Goal: Use online tool/utility: Utilize a website feature to perform a specific function

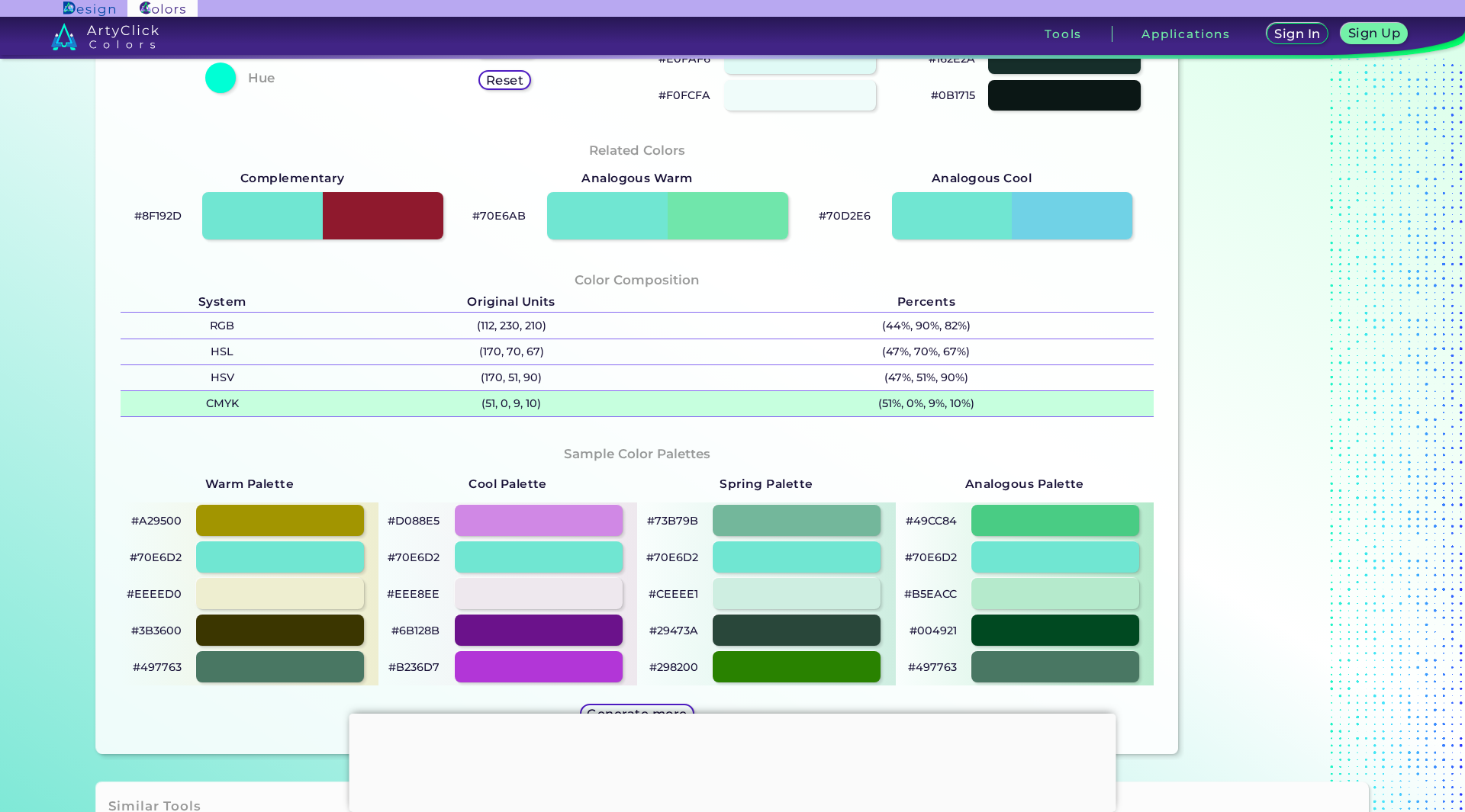
scroll to position [458, 0]
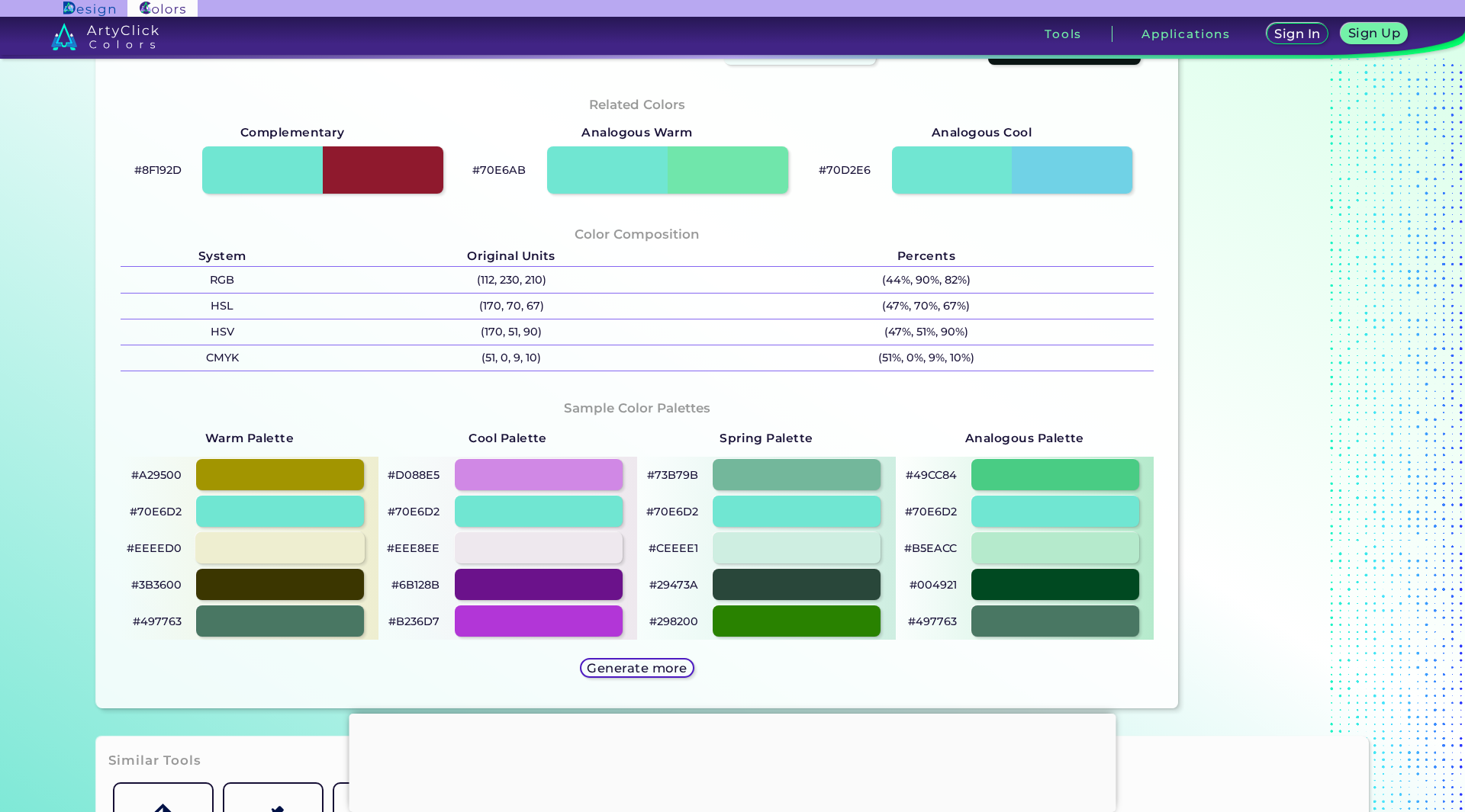
click at [289, 549] on div at bounding box center [280, 548] width 169 height 31
type input "#eeeed0"
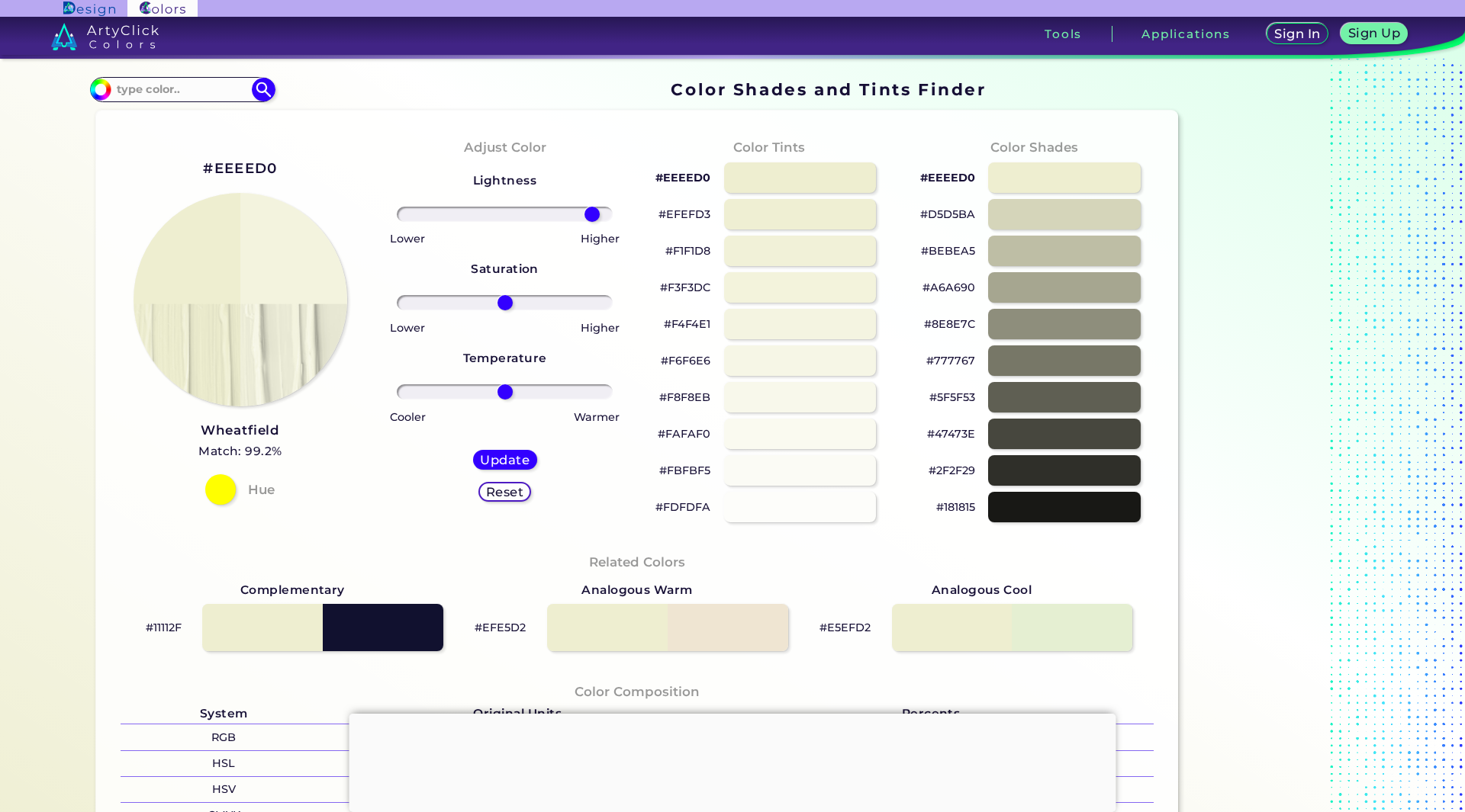
drag, startPoint x: 498, startPoint y: 215, endPoint x: 588, endPoint y: 211, distance: 90.1
type input "87"
click at [588, 211] on input "range" at bounding box center [505, 214] width 216 height 16
drag, startPoint x: 502, startPoint y: 300, endPoint x: 492, endPoint y: 275, distance: 26.9
type input "-43"
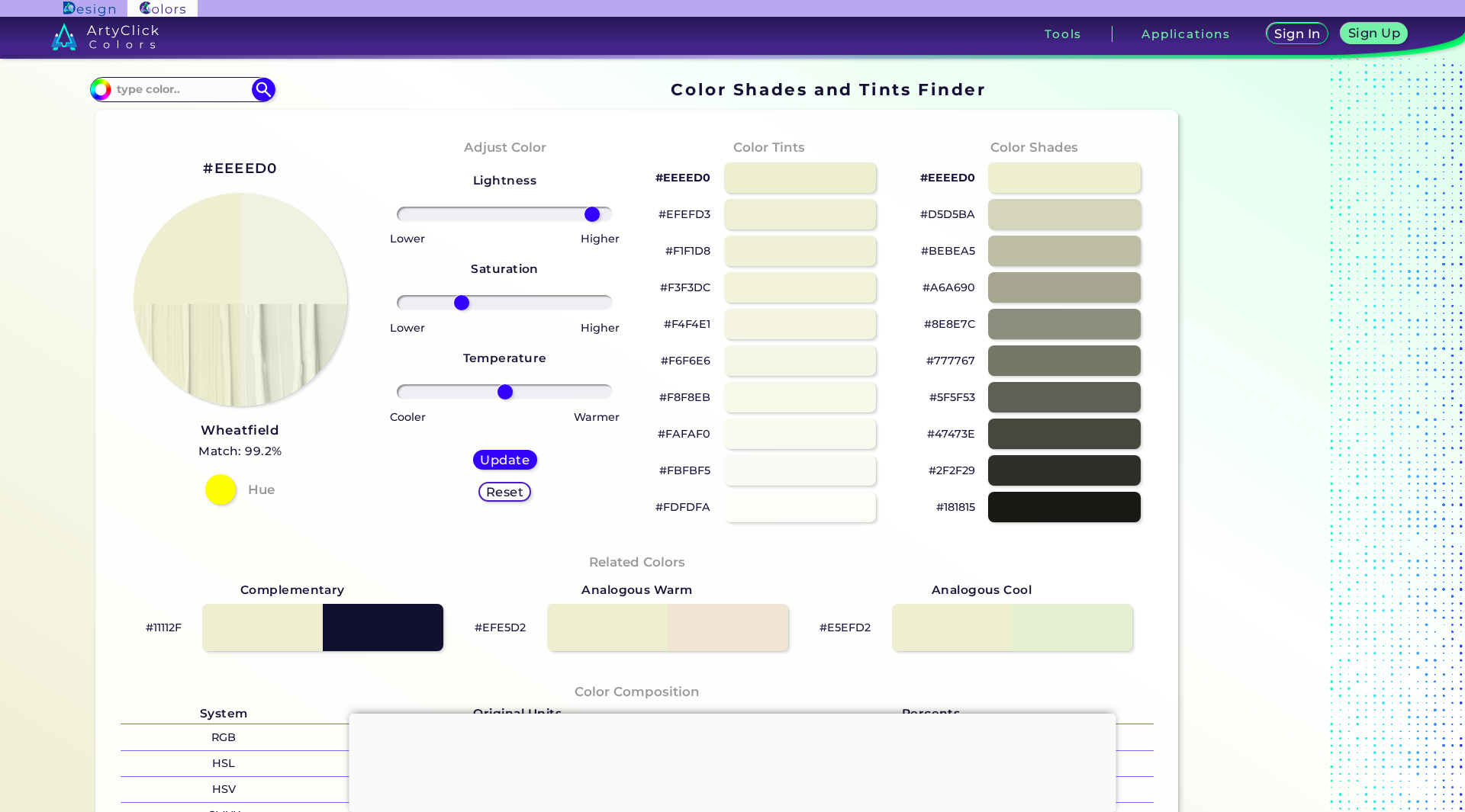
click at [458, 302] on input "range" at bounding box center [505, 302] width 216 height 16
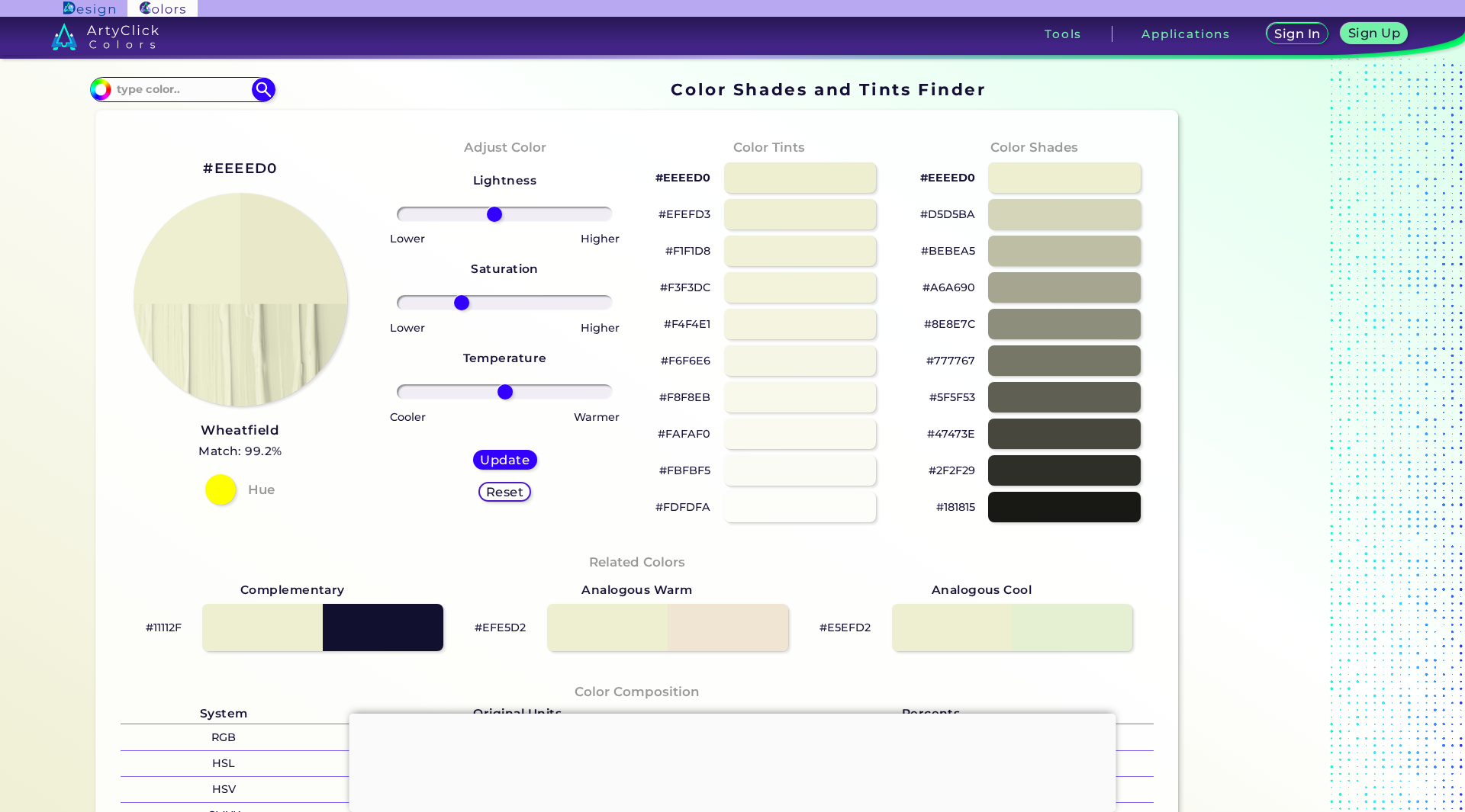
drag, startPoint x: 589, startPoint y: 214, endPoint x: 491, endPoint y: 228, distance: 99.0
type input "-10"
click at [491, 222] on input "range" at bounding box center [505, 214] width 216 height 16
drag, startPoint x: 497, startPoint y: 388, endPoint x: 512, endPoint y: 382, distance: 16.2
type input "11"
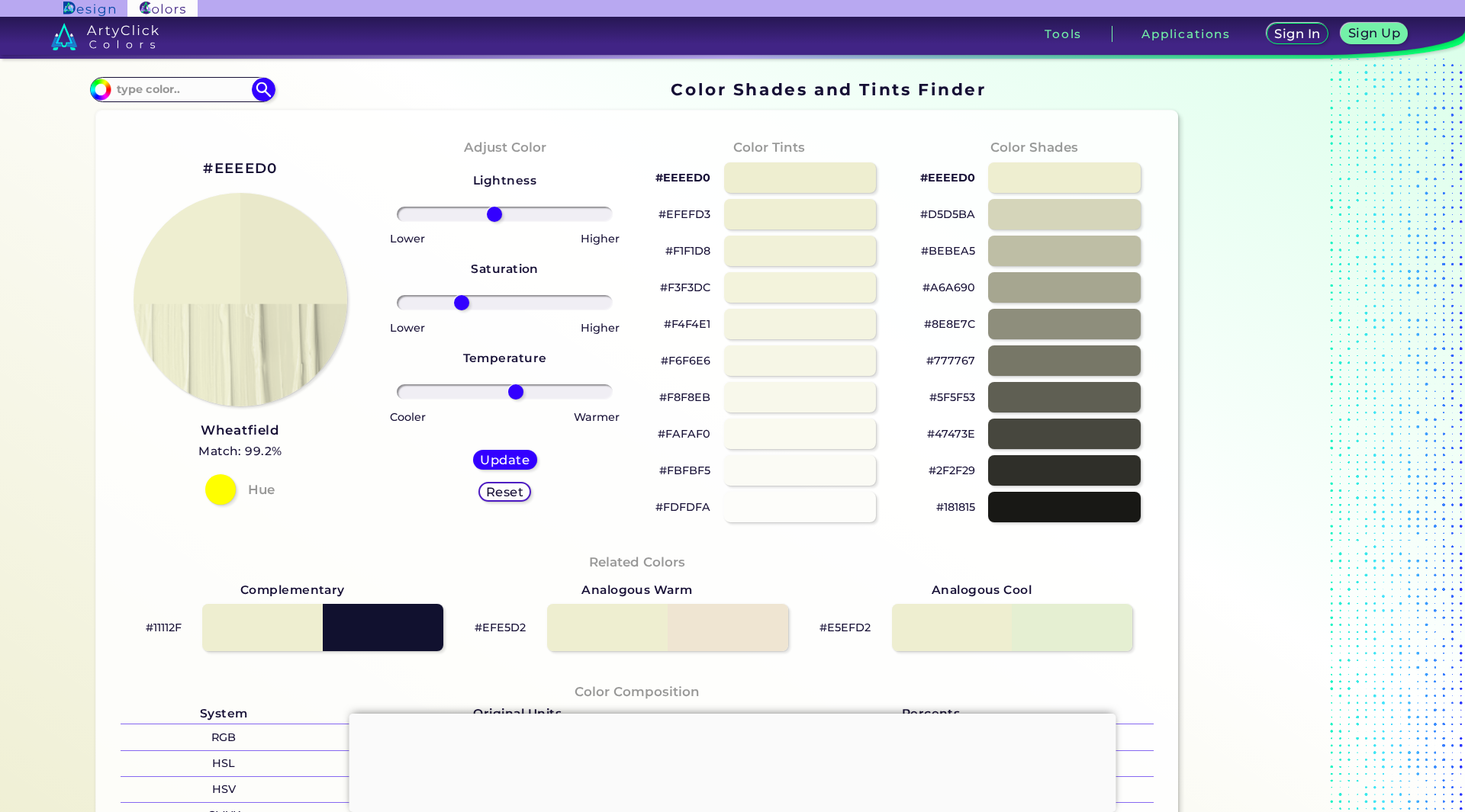
click at [512, 385] on input "range" at bounding box center [505, 392] width 216 height 16
drag, startPoint x: 460, startPoint y: 306, endPoint x: 438, endPoint y: 308, distance: 22.1
click at [438, 308] on input "range" at bounding box center [505, 302] width 216 height 16
drag, startPoint x: 438, startPoint y: 302, endPoint x: 497, endPoint y: 307, distance: 59.2
type input "-4"
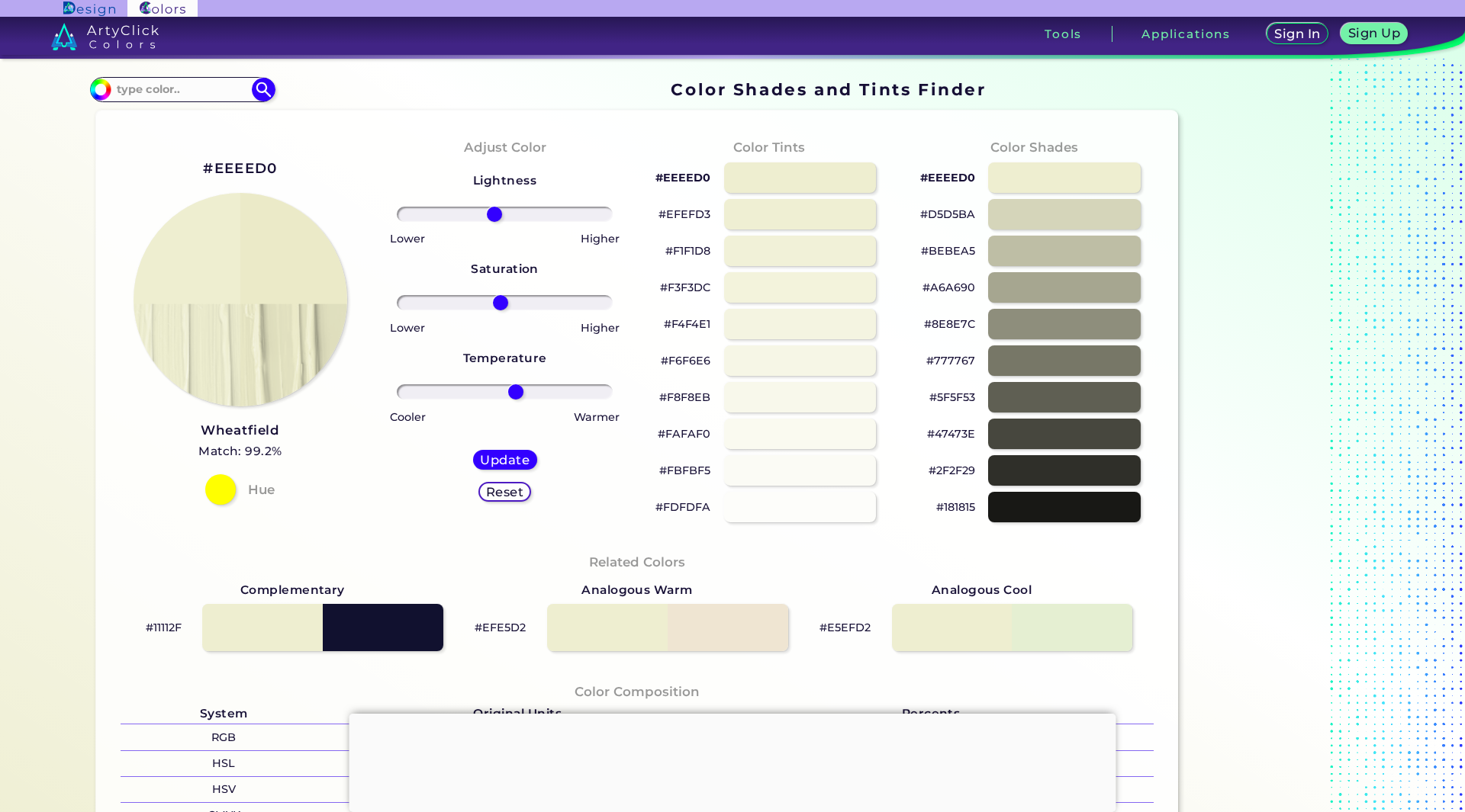
click at [497, 307] on input "range" at bounding box center [505, 302] width 216 height 16
click at [500, 460] on h5 "Update" at bounding box center [504, 460] width 45 height 12
type input "#ebeac8"
type input "0"
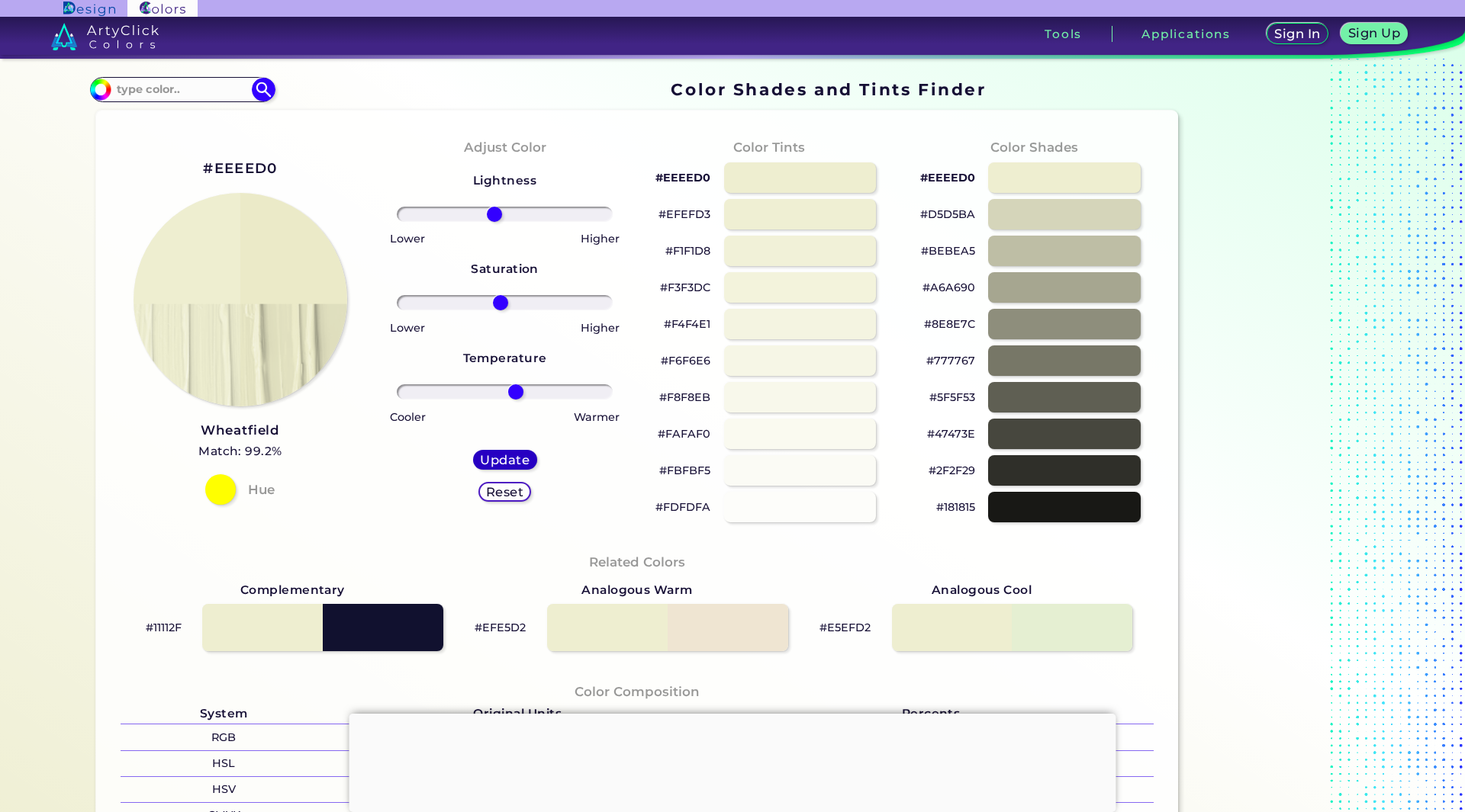
type input "0"
drag, startPoint x: 501, startPoint y: 214, endPoint x: 505, endPoint y: 225, distance: 11.7
type input "4"
click at [505, 222] on input "range" at bounding box center [505, 214] width 216 height 16
drag, startPoint x: 499, startPoint y: 304, endPoint x: 460, endPoint y: 301, distance: 39.1
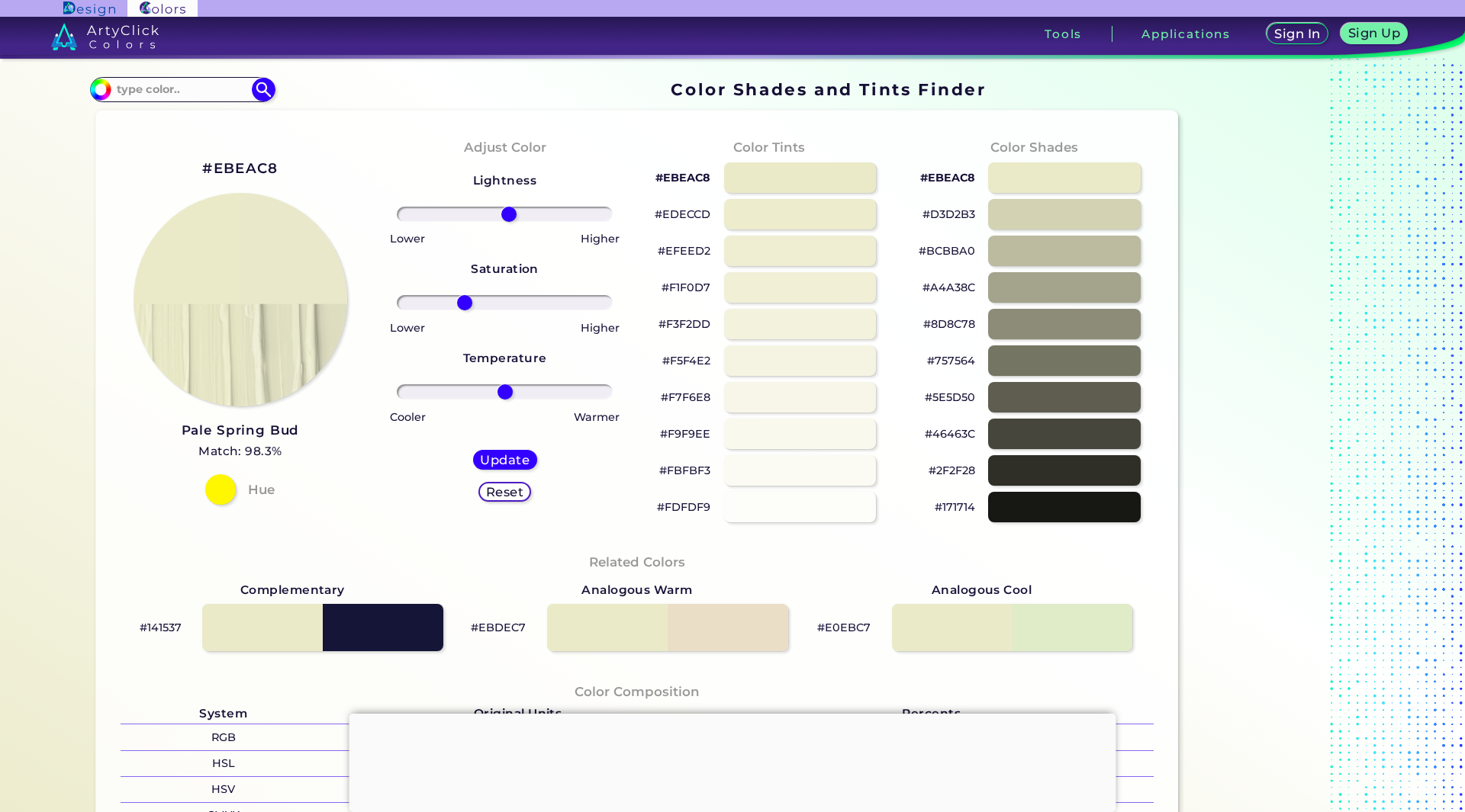
click at [460, 301] on input "range" at bounding box center [505, 302] width 216 height 16
drag, startPoint x: 463, startPoint y: 302, endPoint x: 454, endPoint y: 304, distance: 9.2
type input "-47"
click at [454, 304] on input "range" at bounding box center [505, 302] width 216 height 16
type input "6"
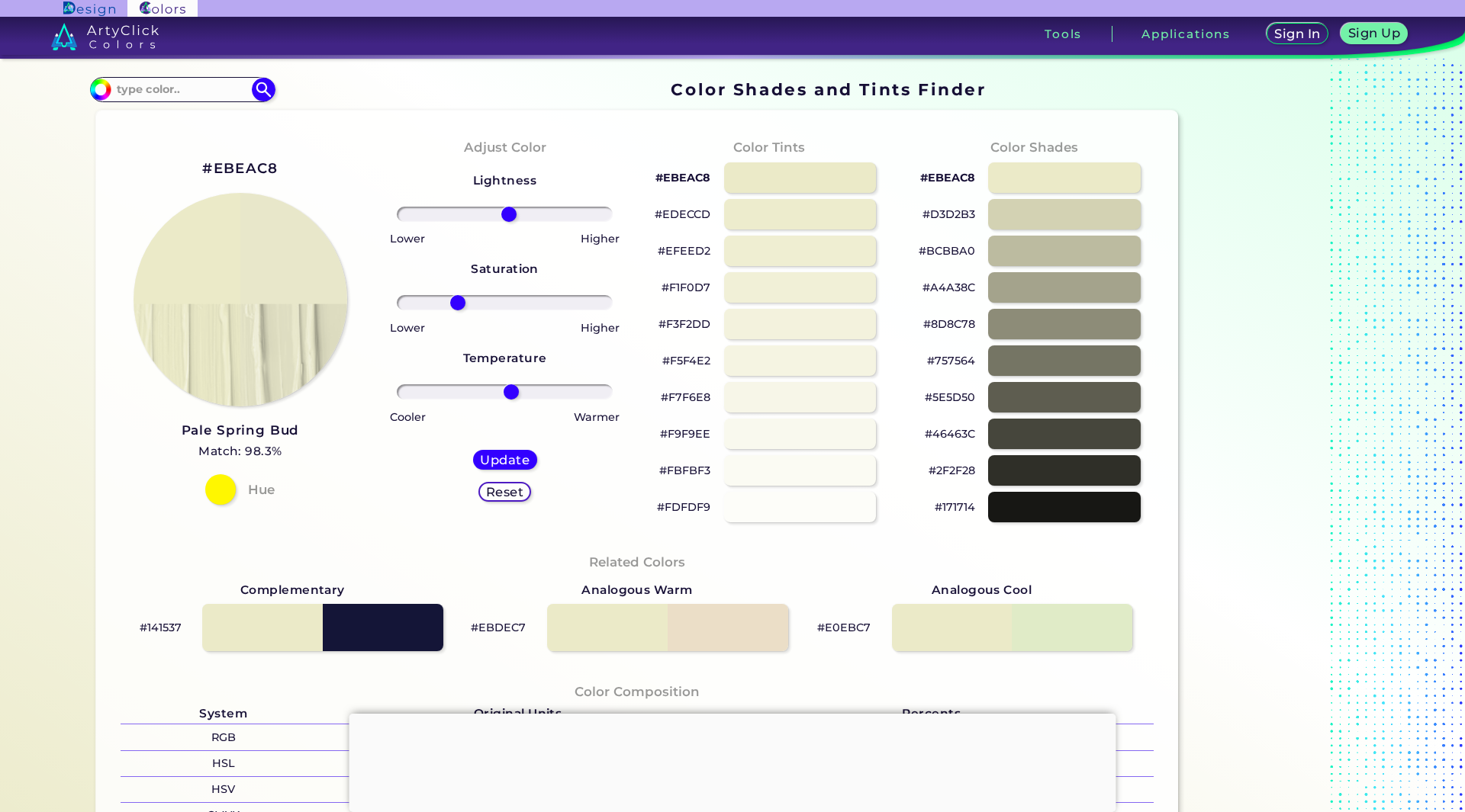
click at [506, 395] on input "range" at bounding box center [505, 392] width 216 height 16
click at [232, 166] on h2 "#EBEAC8" at bounding box center [240, 168] width 76 height 20
click at [232, 166] on h2 "#EBEAC8 copied" at bounding box center [240, 168] width 76 height 20
copy h2 "EBEAC8 copied"
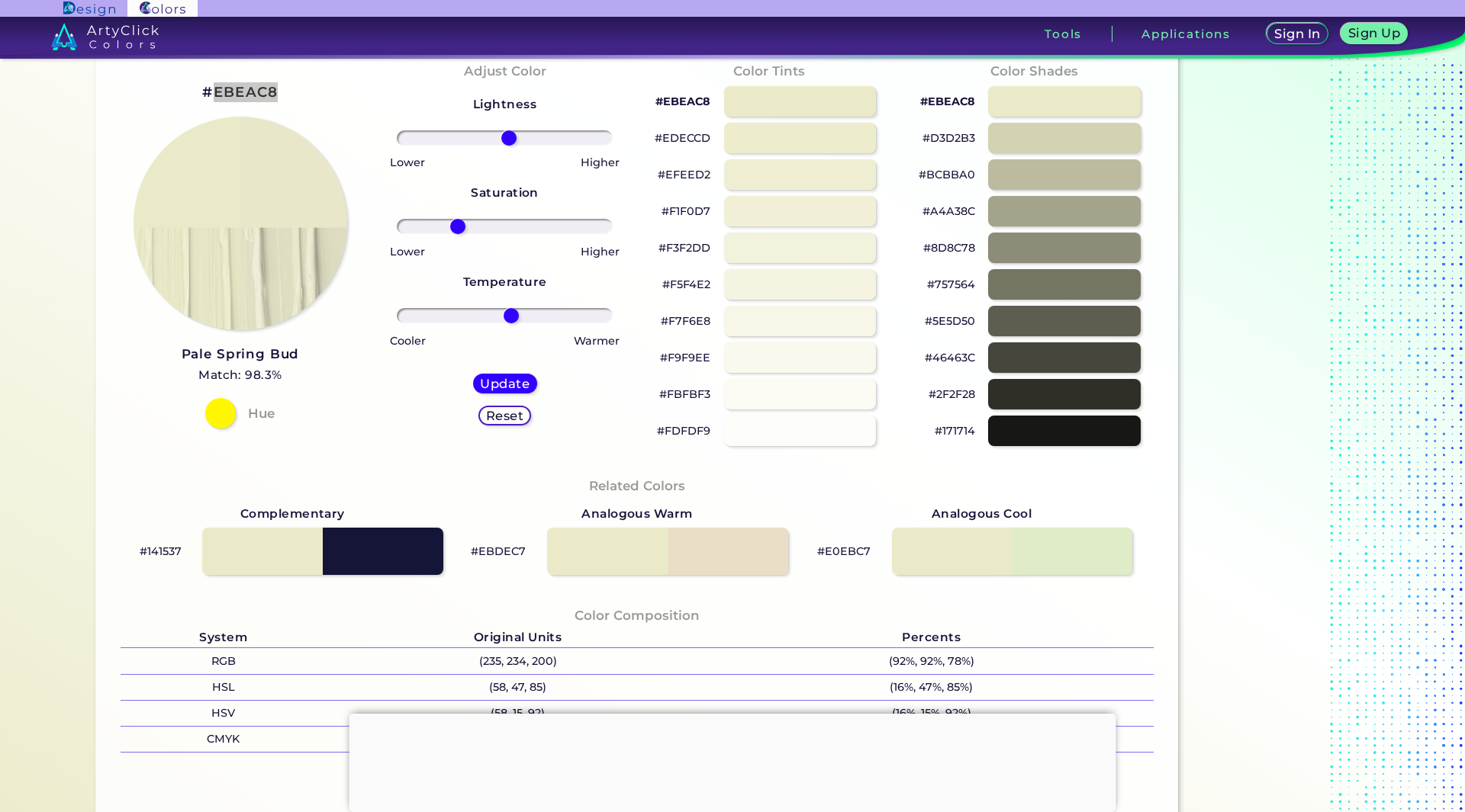
scroll to position [153, 0]
